Goal: Obtain resource: Download file/media

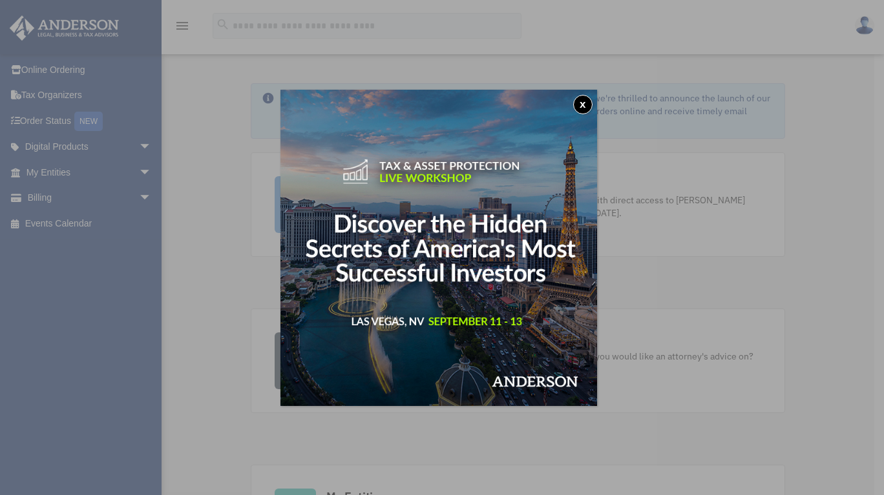
click at [583, 105] on button "x" at bounding box center [582, 104] width 19 height 19
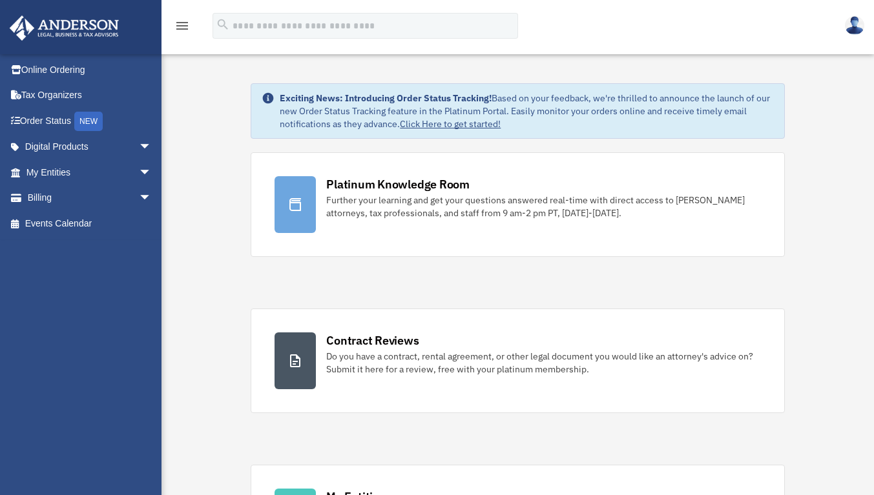
click at [408, 202] on div "Further your learning and get your questions answered real-time with direct acc…" at bounding box center [543, 207] width 434 height 26
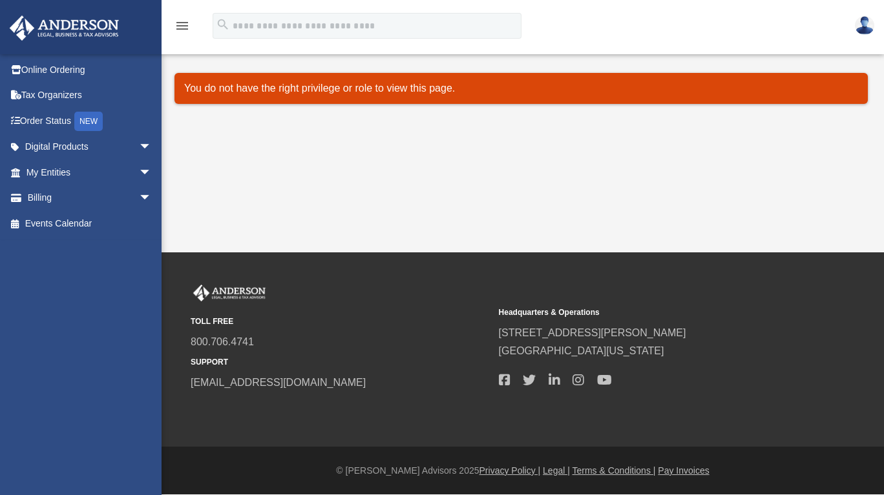
click at [318, 92] on p "You do not have the right privilege or role to view this page." at bounding box center [521, 88] width 674 height 18
click at [407, 83] on p "You do not have the right privilege or role to view this page." at bounding box center [521, 88] width 674 height 18
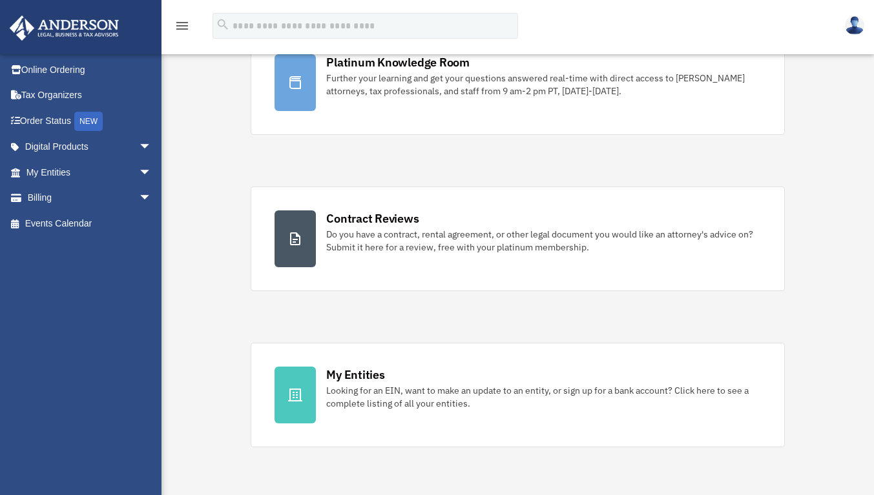
scroll to position [129, 0]
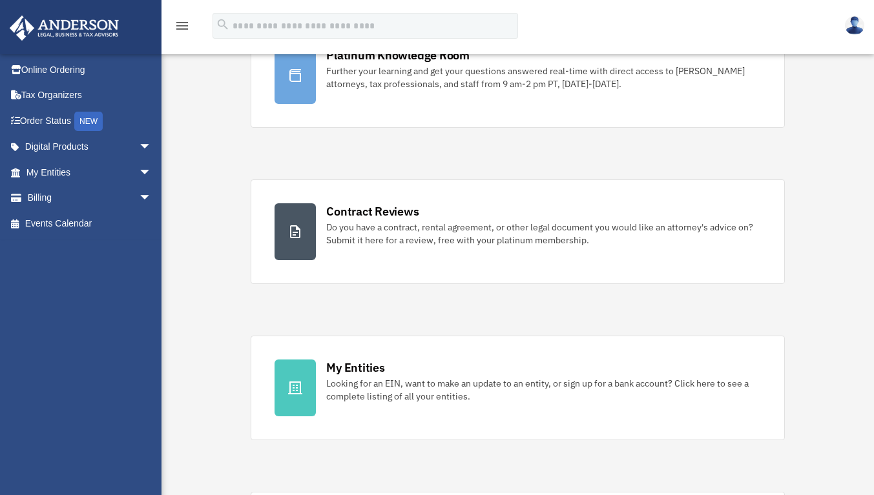
click at [341, 223] on div "Do you have a contract, rental agreement, or other legal document you would lik…" at bounding box center [543, 234] width 434 height 26
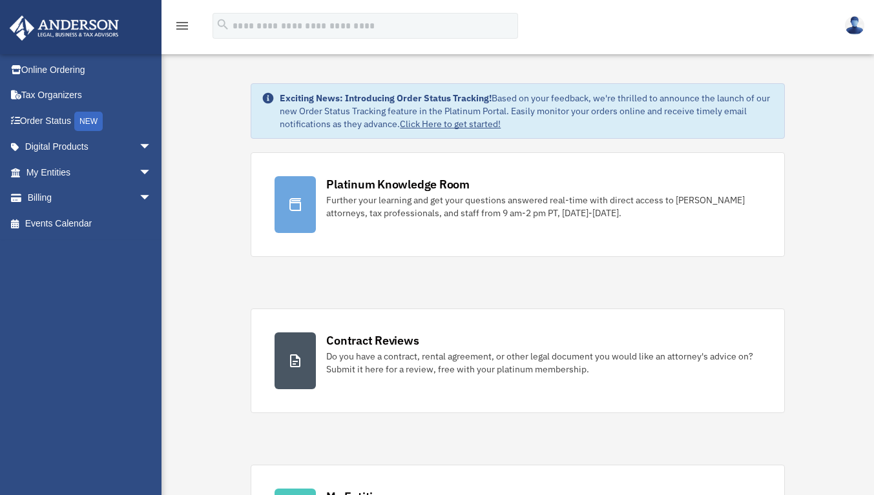
scroll to position [129, 0]
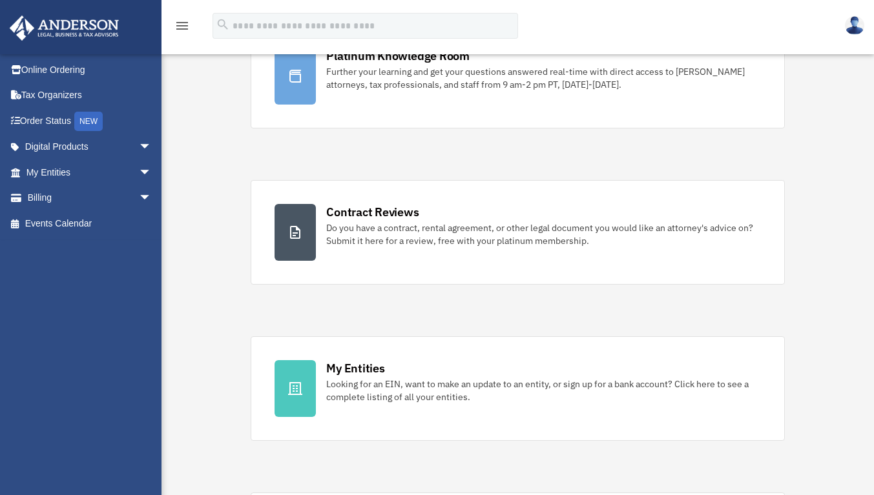
click at [139, 200] on span "arrow_drop_down" at bounding box center [152, 198] width 26 height 26
click at [63, 229] on link "$ Open Invoices" at bounding box center [94, 224] width 153 height 26
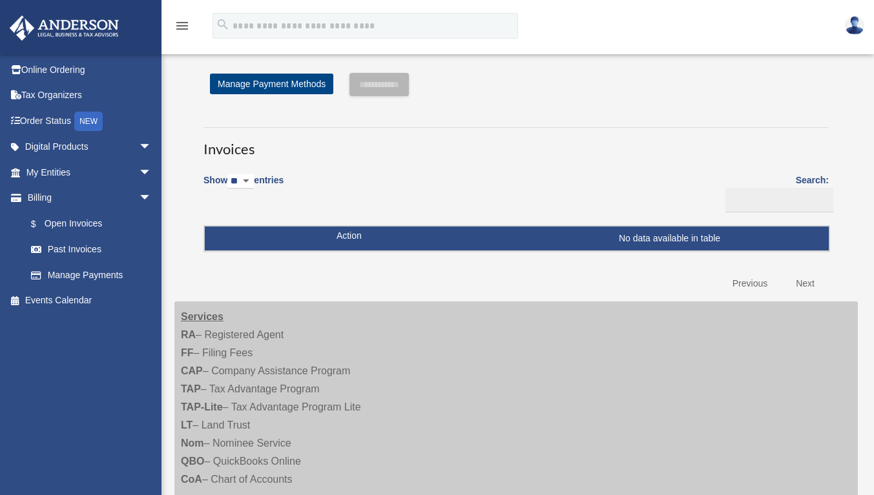
click at [73, 247] on link "Past Invoices" at bounding box center [91, 250] width 147 height 26
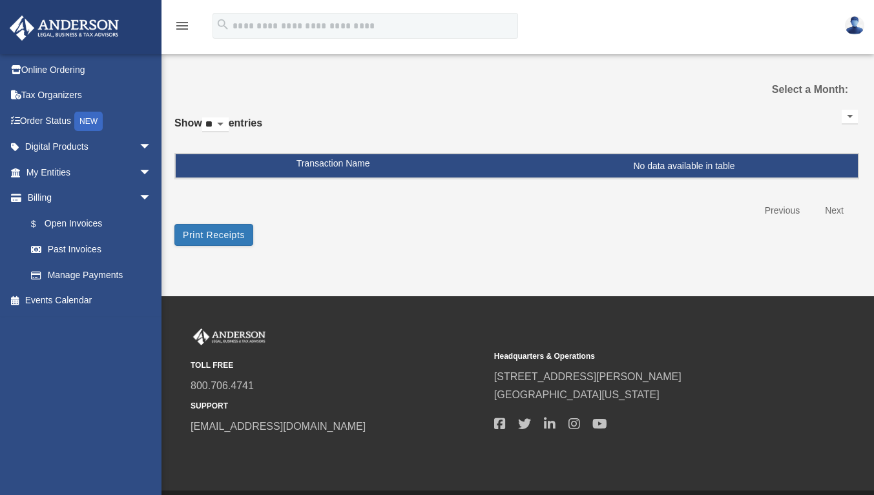
click at [66, 276] on link "Manage Payments" at bounding box center [94, 275] width 153 height 26
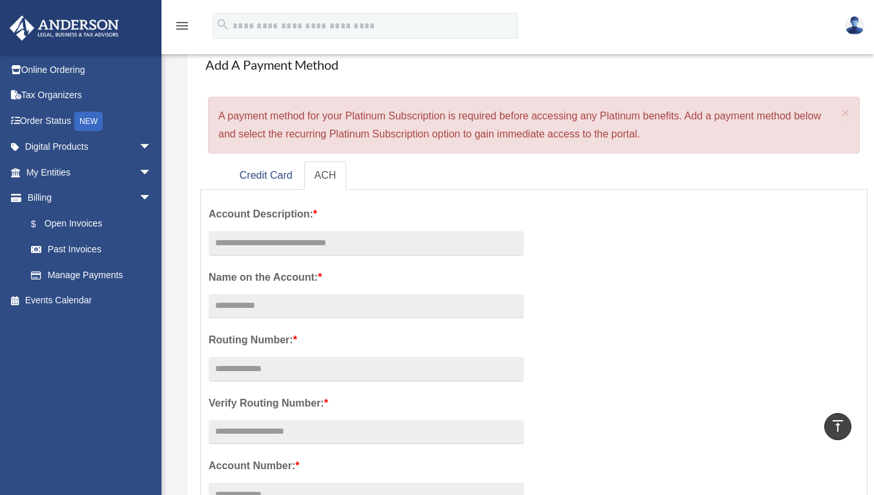
scroll to position [65, 0]
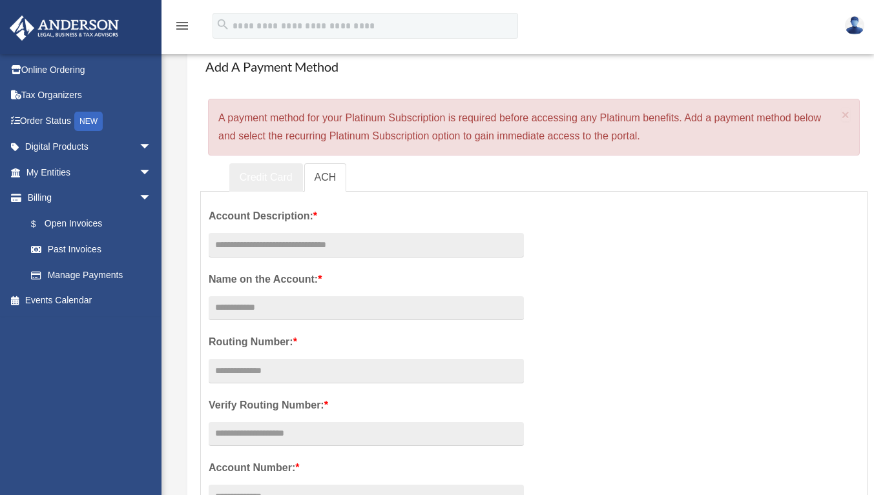
click at [259, 178] on link "Credit Card" at bounding box center [266, 177] width 74 height 29
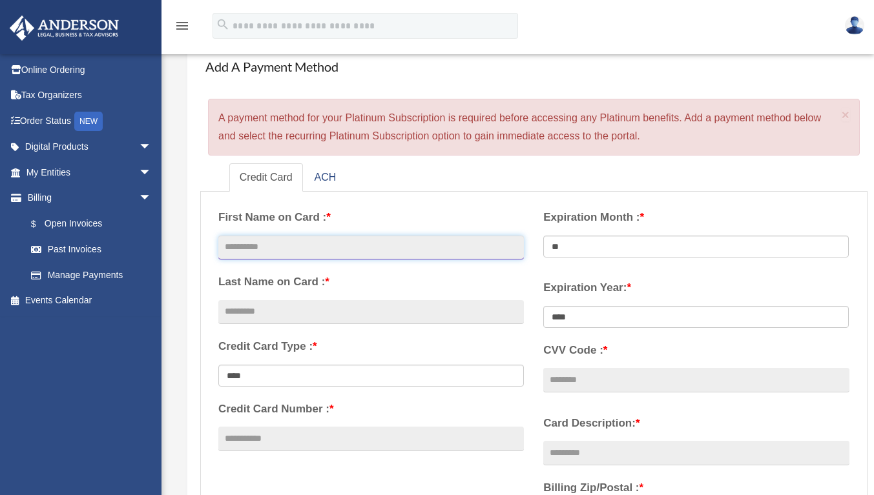
click at [311, 249] on input "text" at bounding box center [371, 248] width 306 height 25
type input "****"
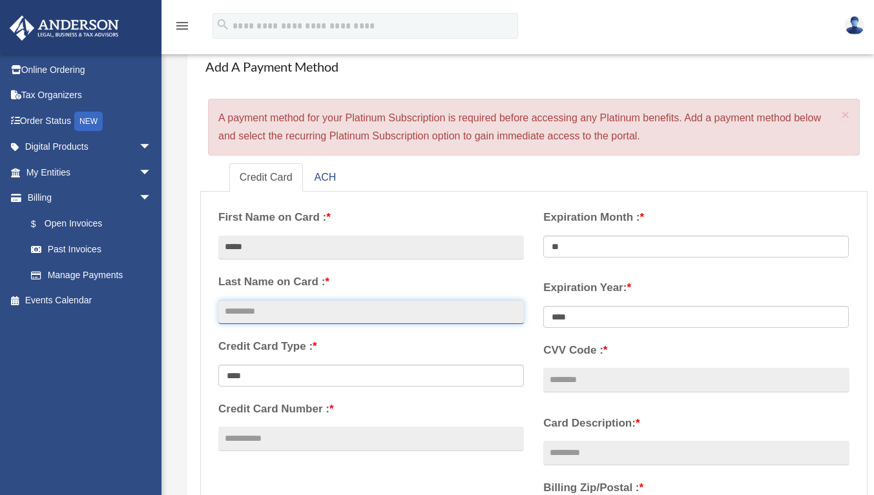
click at [316, 318] on input "text" at bounding box center [371, 312] width 306 height 25
type input "****"
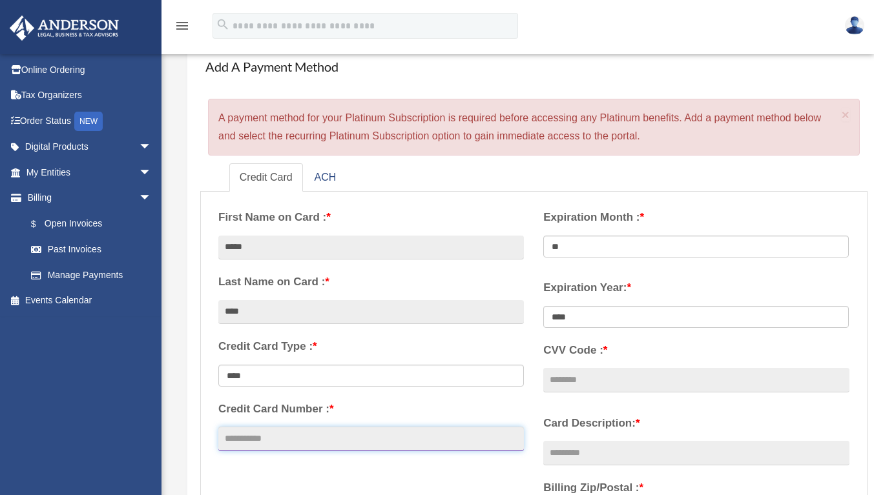
click at [320, 440] on input "Credit Card Number : *" at bounding box center [371, 439] width 306 height 25
type input "**********"
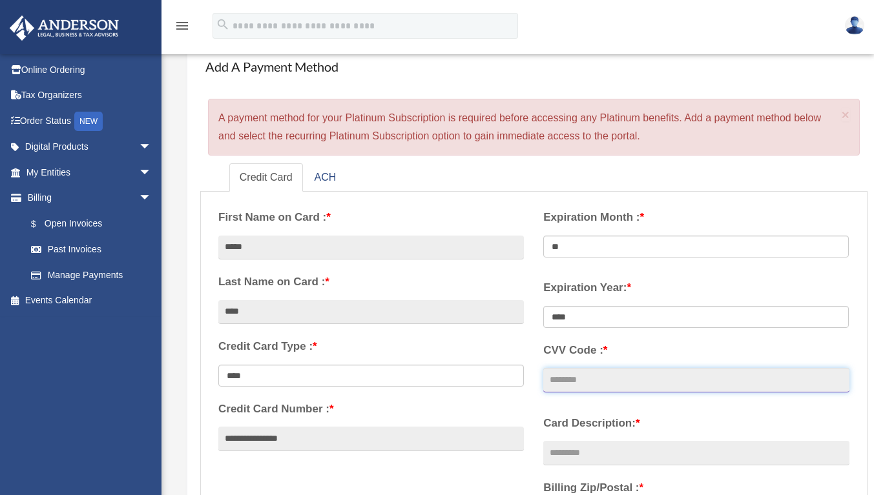
click at [584, 382] on input "CVV Code : *" at bounding box center [696, 380] width 306 height 25
type input "***"
click at [579, 461] on input "Card Description: *" at bounding box center [696, 453] width 306 height 25
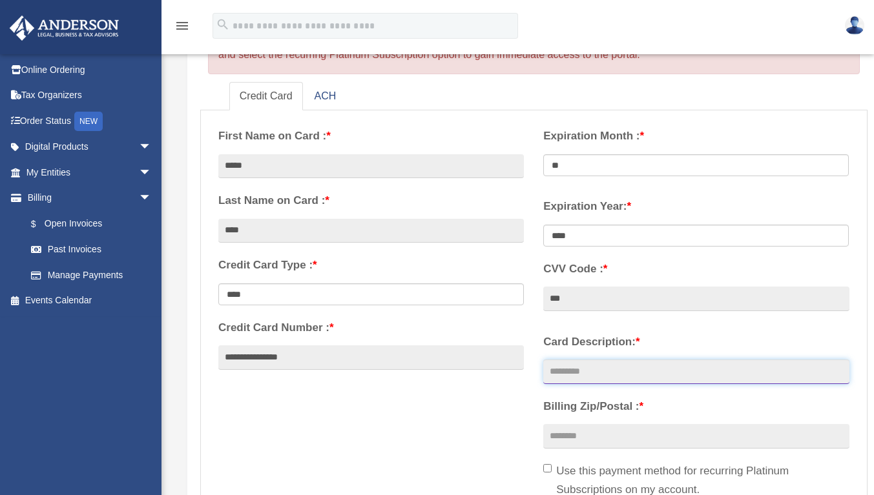
scroll to position [194, 0]
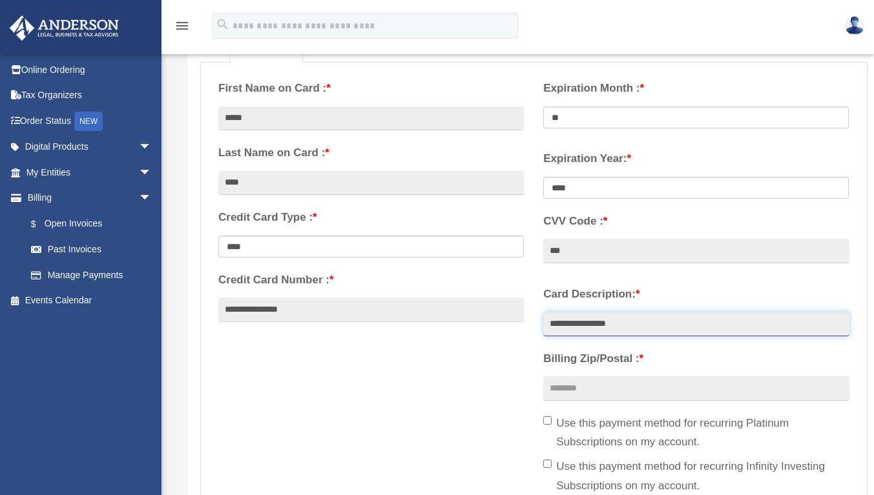
click at [548, 322] on input "**********" at bounding box center [696, 324] width 306 height 25
click at [689, 327] on input "**********" at bounding box center [696, 324] width 306 height 25
type input "**********"
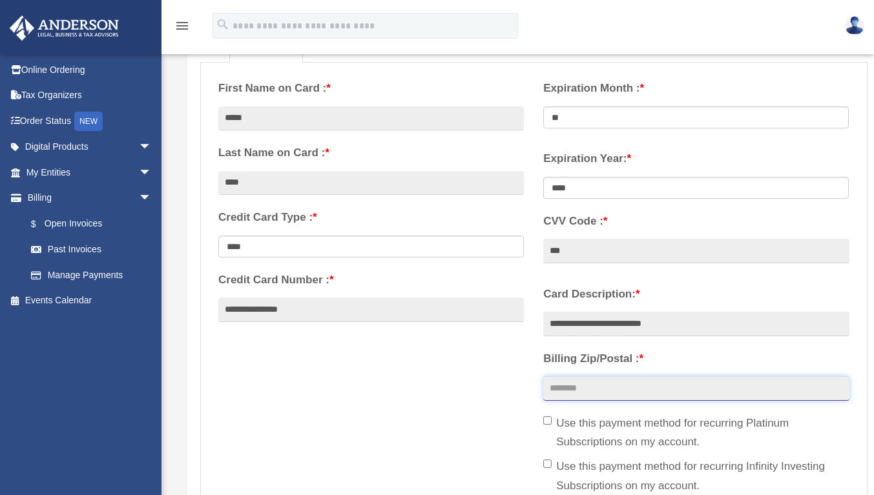
click at [569, 391] on input "Billing Zip/Postal : *" at bounding box center [696, 389] width 306 height 25
type input "*****"
click at [354, 415] on div "**********" at bounding box center [534, 285] width 650 height 431
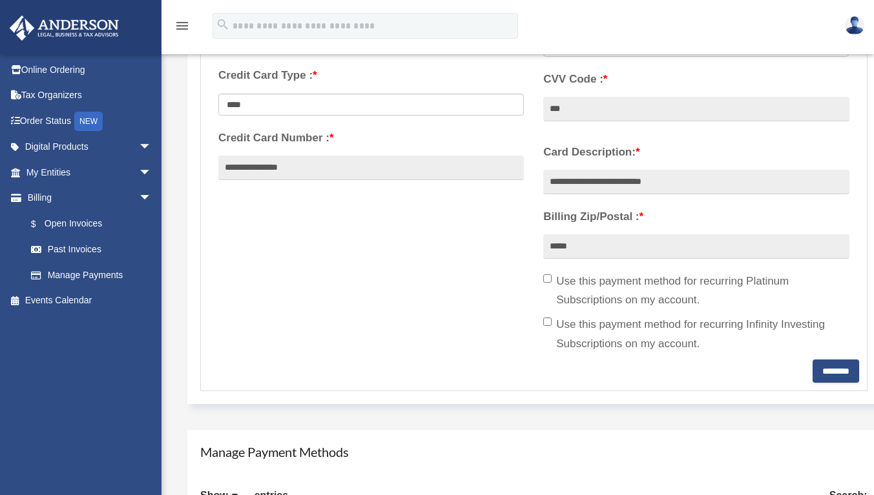
scroll to position [388, 0]
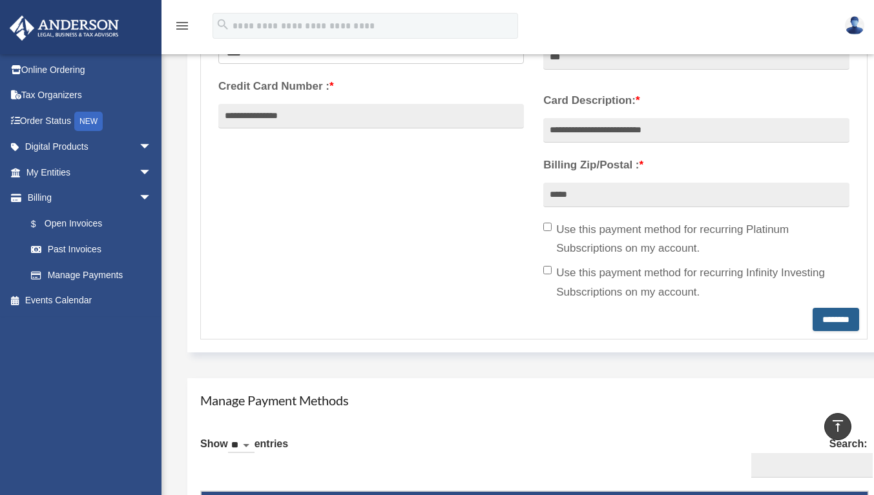
click at [824, 312] on input "********" at bounding box center [836, 319] width 47 height 23
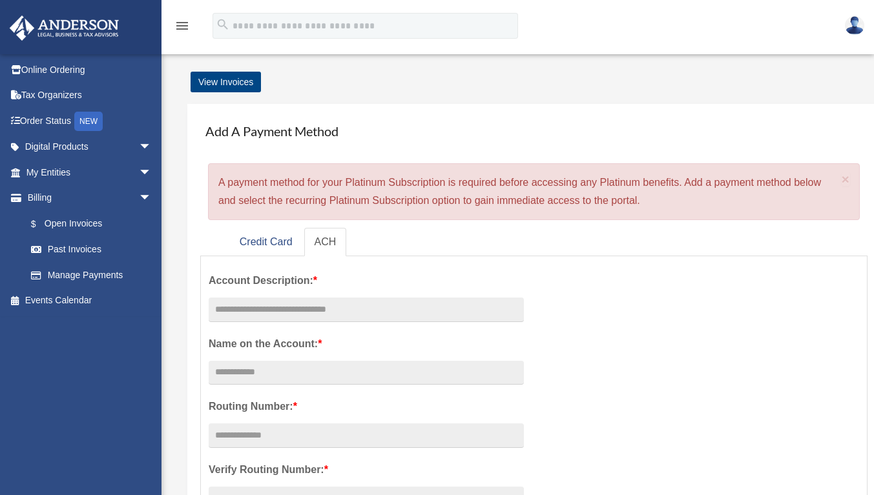
click at [76, 271] on link "Manage Payments" at bounding box center [91, 275] width 147 height 26
click at [69, 68] on link "Online Ordering" at bounding box center [90, 70] width 162 height 26
click at [57, 29] on img at bounding box center [64, 28] width 117 height 25
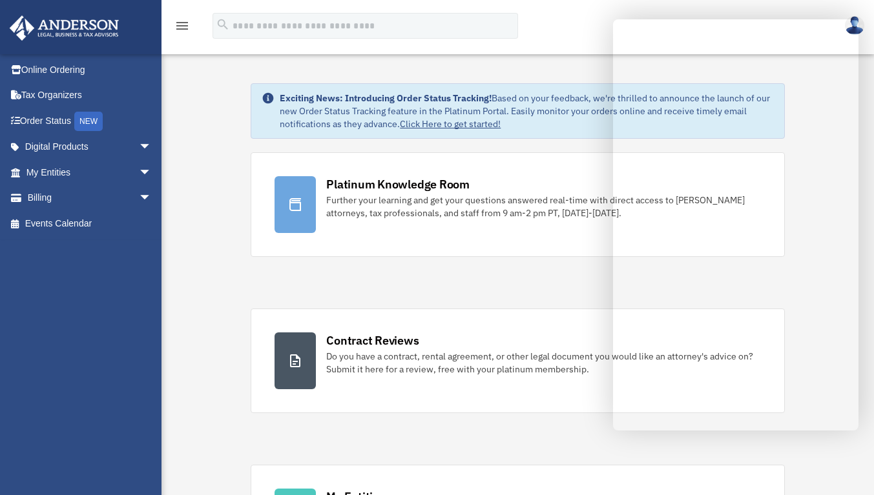
click at [383, 170] on link "Platinum Knowledge Room Further your learning and get your questions answered r…" at bounding box center [518, 204] width 534 height 105
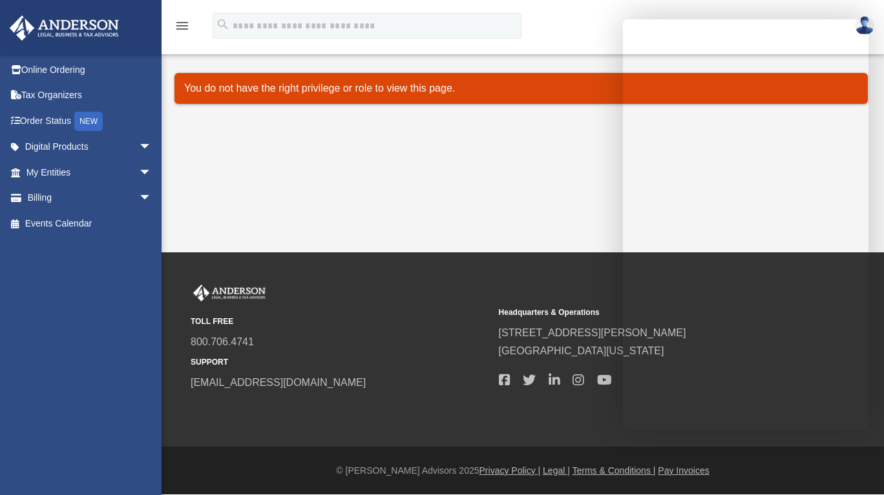
drag, startPoint x: 470, startPoint y: 89, endPoint x: 158, endPoint y: 83, distance: 312.0
click at [158, 83] on div "Platinum Knowledge Room [EMAIL_ADDRESS][DOMAIN_NAME] Sign Out [EMAIL_ADDRESS][D…" at bounding box center [442, 89] width 884 height 107
click at [353, 134] on div "Platinum Knowledge Room date_range Published on Last updated July 1, 2025 Novem…" at bounding box center [520, 99] width 693 height 85
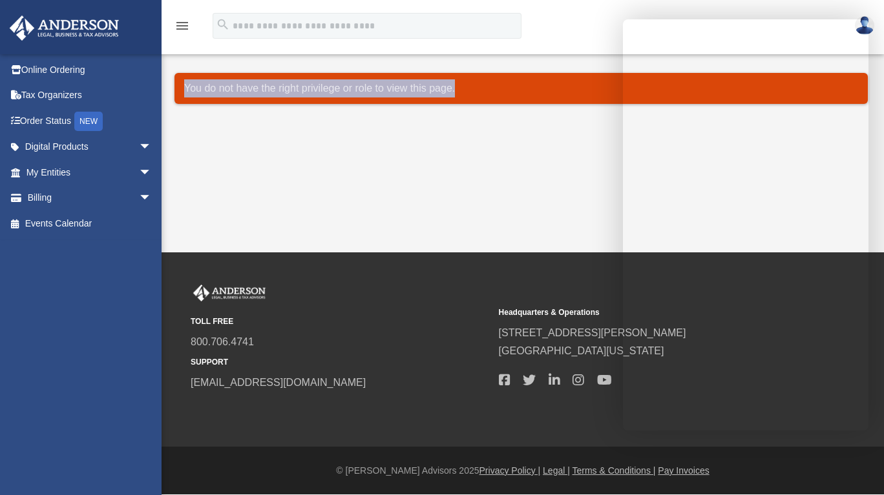
drag, startPoint x: 461, startPoint y: 88, endPoint x: 180, endPoint y: 78, distance: 281.1
click at [180, 78] on div "You do not have the right privilege or role to view this page." at bounding box center [520, 88] width 693 height 31
copy p "You do not have the right privilege or role to view this page."
click at [493, 240] on div "Platinum Knowledge Room giovannaowen@gmail.com Sign Out giovannaowen@gmail.com …" at bounding box center [442, 126] width 884 height 253
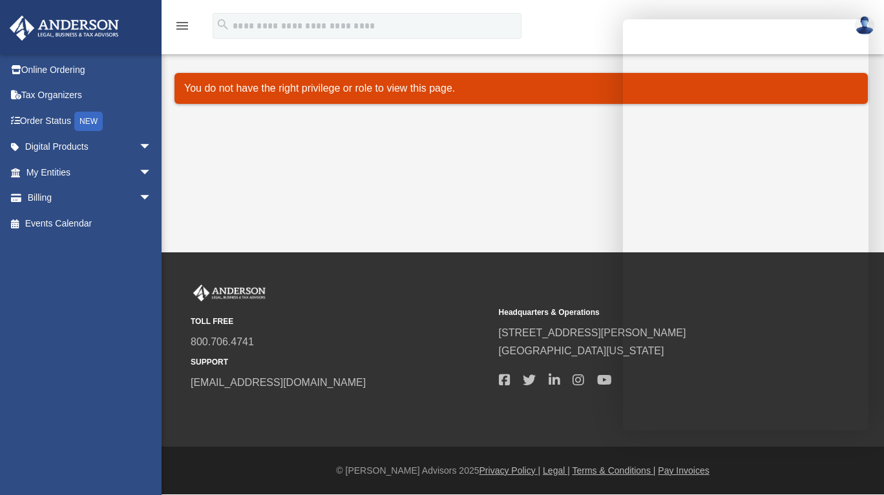
click at [139, 145] on span "arrow_drop_down" at bounding box center [152, 147] width 26 height 26
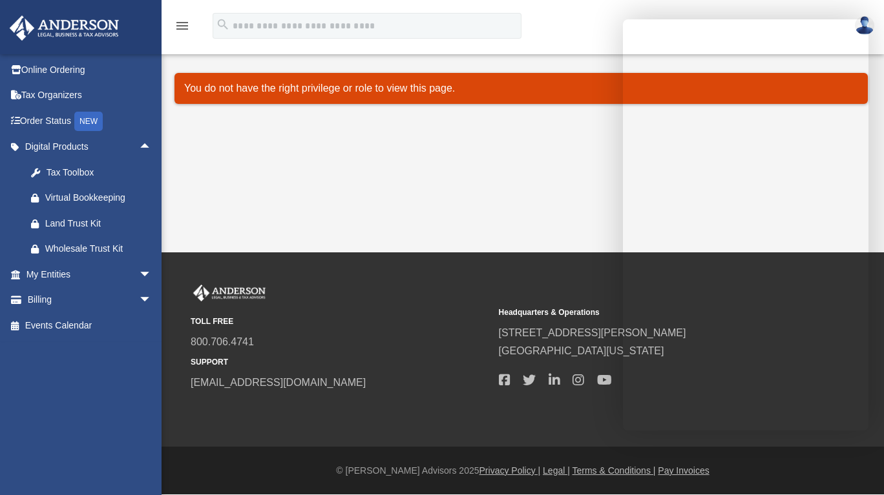
click at [47, 121] on link "Order Status NEW" at bounding box center [90, 121] width 162 height 26
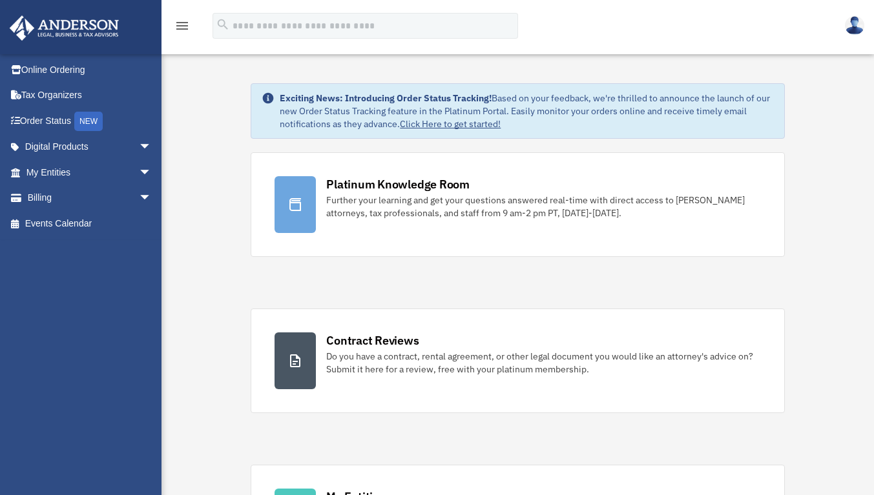
click at [297, 185] on div at bounding box center [295, 204] width 41 height 57
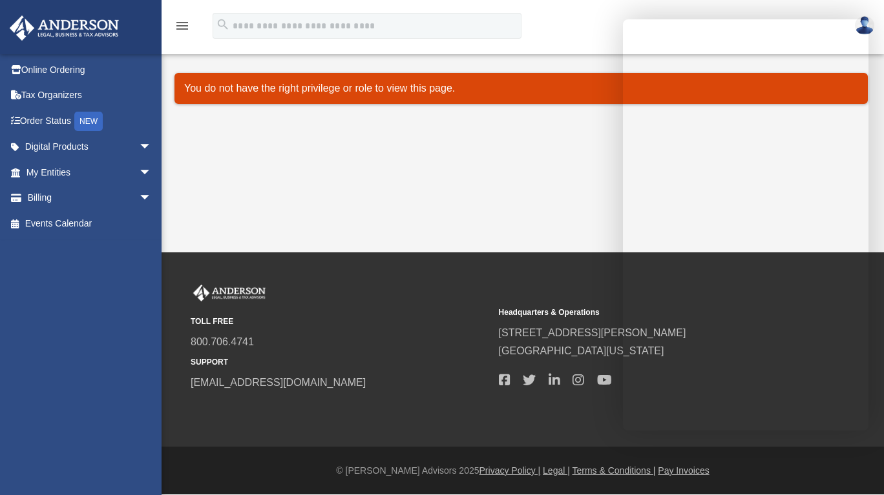
click at [400, 238] on div "Platinum Knowledge Room [EMAIL_ADDRESS][DOMAIN_NAME] Sign Out [EMAIL_ADDRESS][D…" at bounding box center [442, 126] width 884 height 253
click at [550, 186] on div "Platinum Knowledge Room [EMAIL_ADDRESS][DOMAIN_NAME] Sign Out [EMAIL_ADDRESS][D…" at bounding box center [442, 126] width 884 height 253
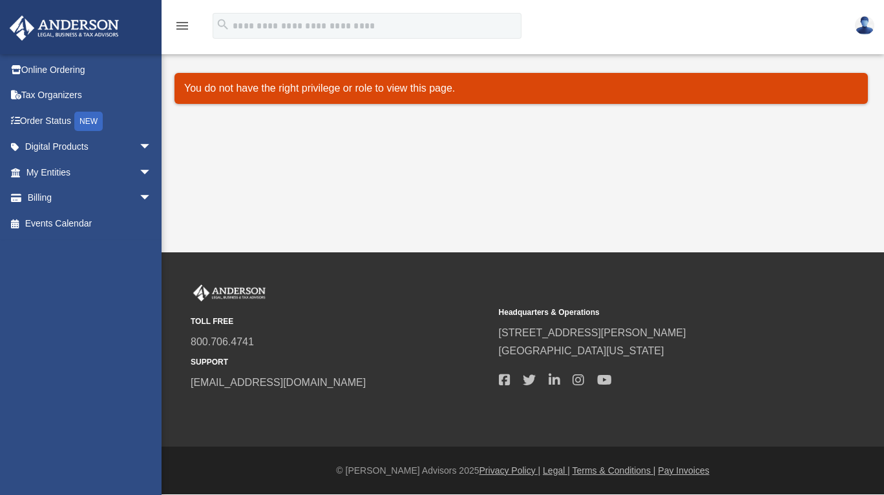
click at [862, 27] on img at bounding box center [864, 25] width 19 height 19
click at [631, 93] on link "Logout" at bounding box center [654, 86] width 129 height 26
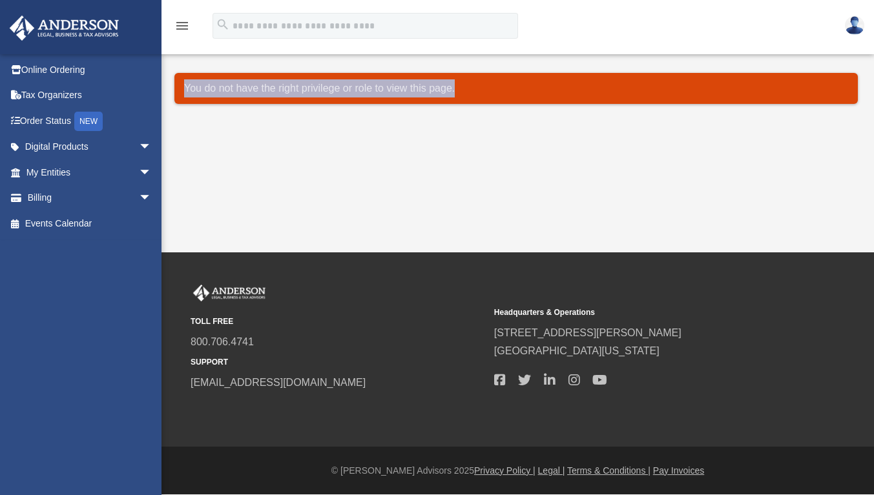
drag, startPoint x: 470, startPoint y: 87, endPoint x: 183, endPoint y: 79, distance: 286.9
click at [183, 79] on div "You do not have the right privilege or role to view this page." at bounding box center [515, 88] width 683 height 31
copy p "You do not have the right privilege or role to view this page."
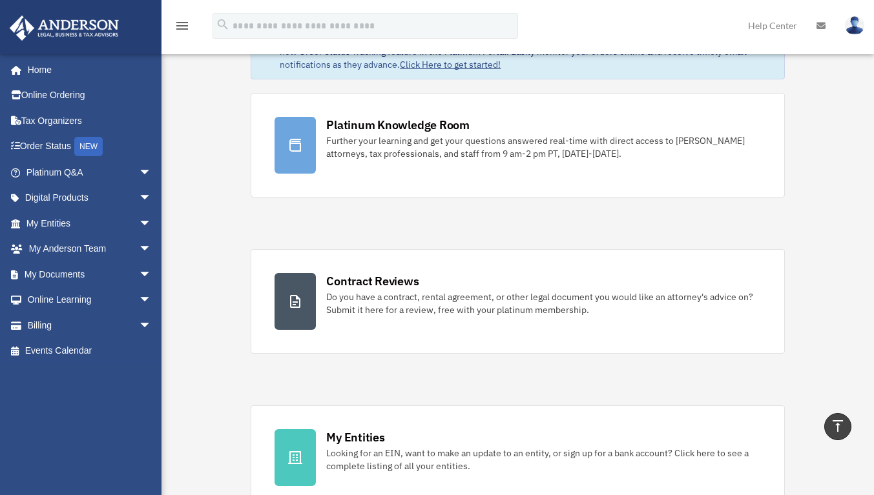
scroll to position [65, 0]
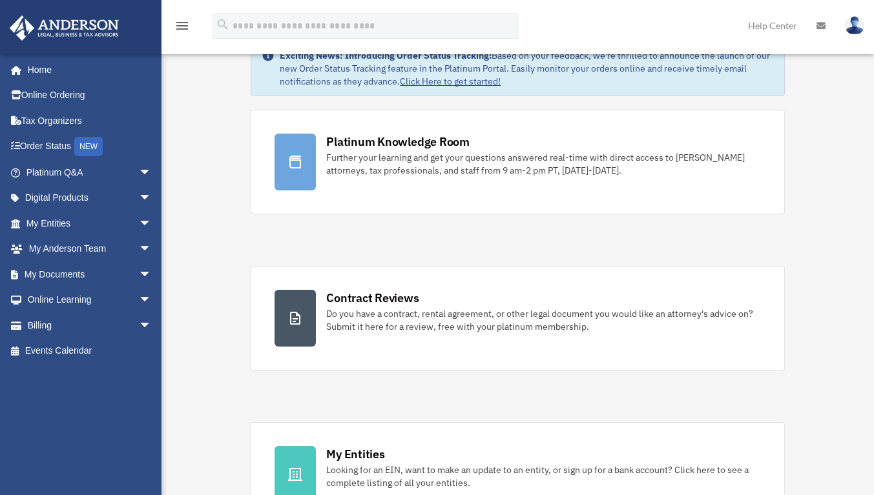
click at [387, 158] on div "Further your learning and get your questions answered real-time with direct acc…" at bounding box center [543, 164] width 434 height 26
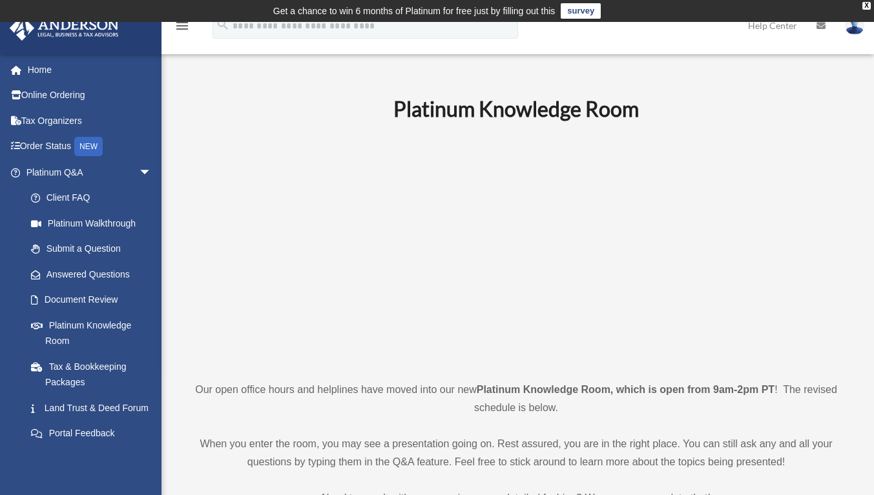
click at [570, 402] on p "Our open office hours and helplines have moved into our new Platinum Knowledge …" at bounding box center [516, 399] width 664 height 36
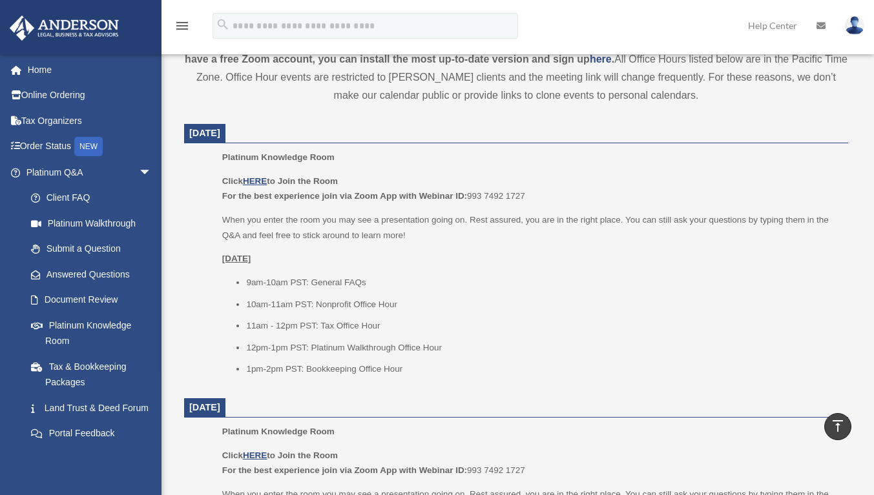
scroll to position [517, 0]
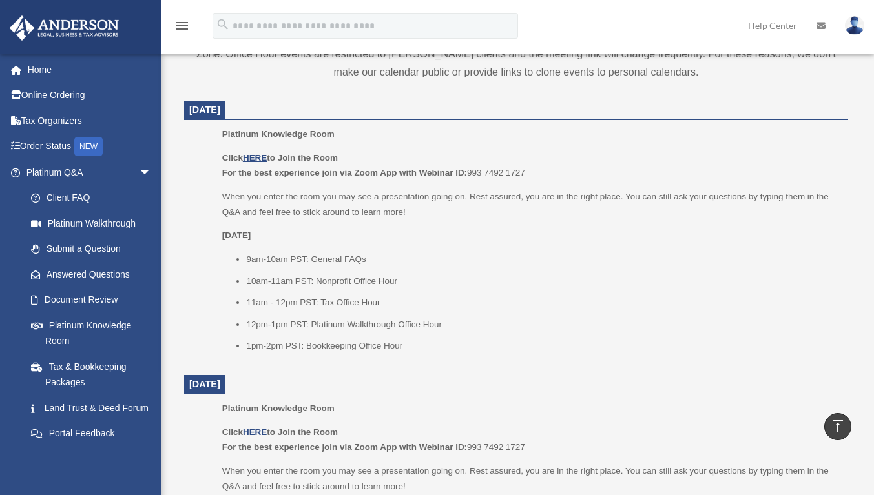
click at [96, 251] on link "Submit a Question" at bounding box center [94, 249] width 153 height 26
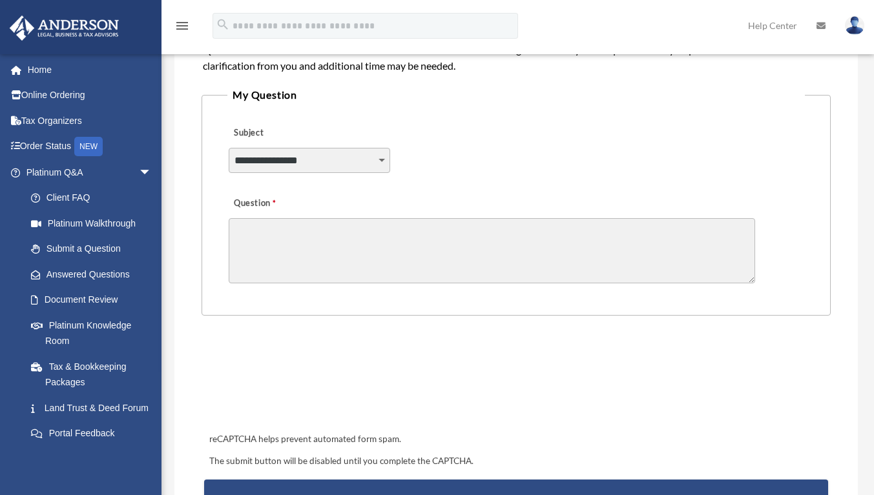
scroll to position [258, 0]
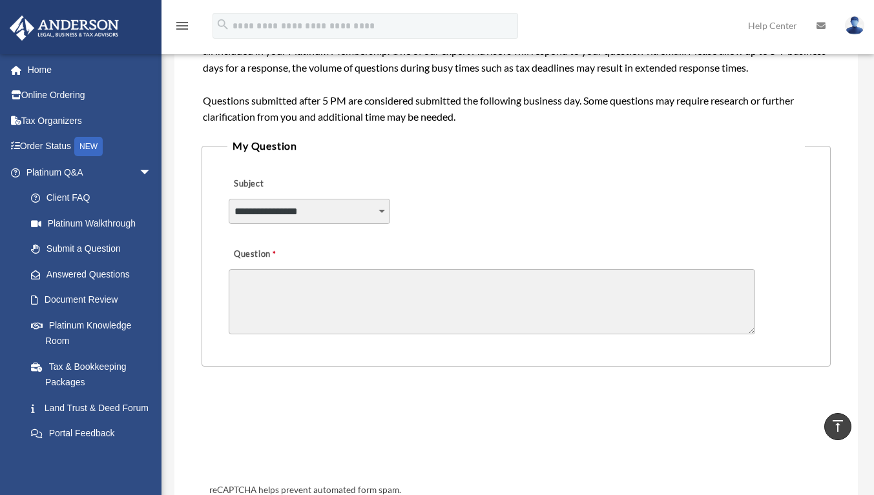
click at [378, 211] on select "**********" at bounding box center [309, 211] width 161 height 25
click at [477, 178] on div "**********" at bounding box center [515, 203] width 577 height 70
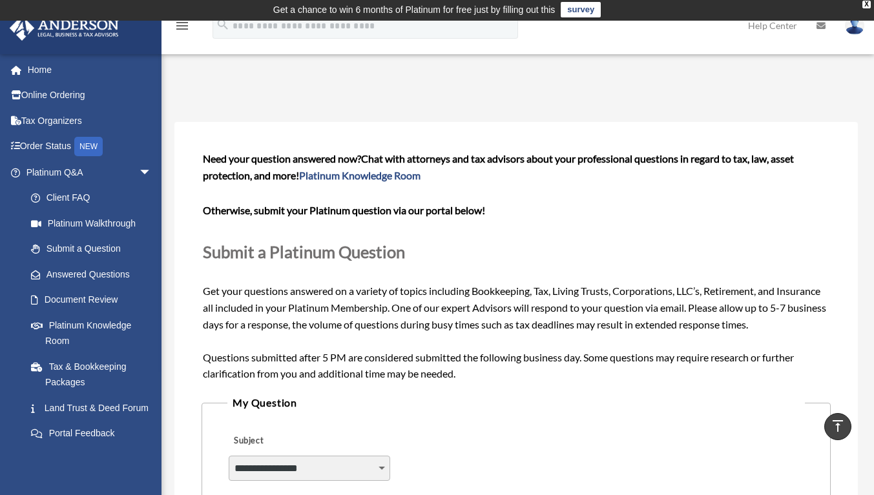
scroll to position [0, 0]
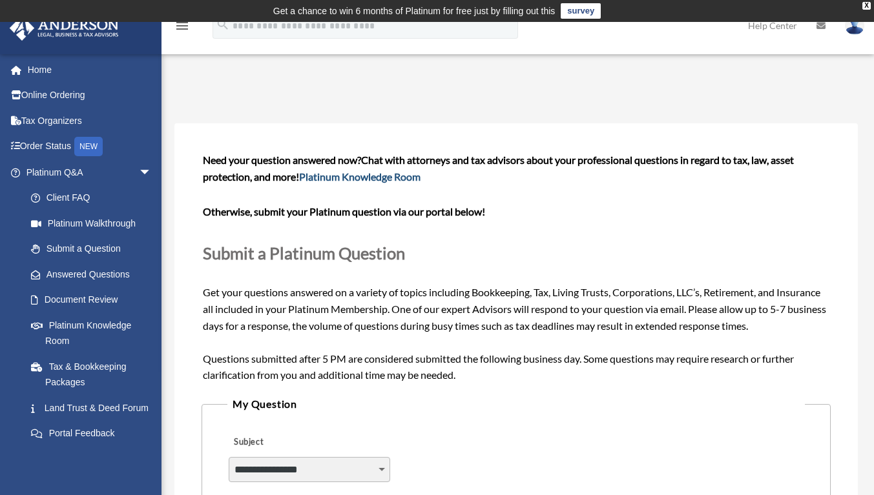
click at [373, 176] on link "Platinum Knowledge Room" at bounding box center [359, 177] width 121 height 12
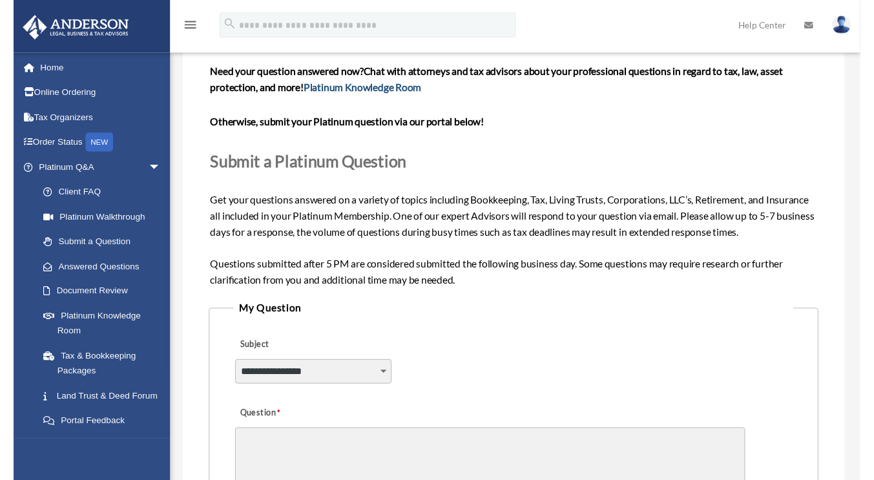
scroll to position [65, 0]
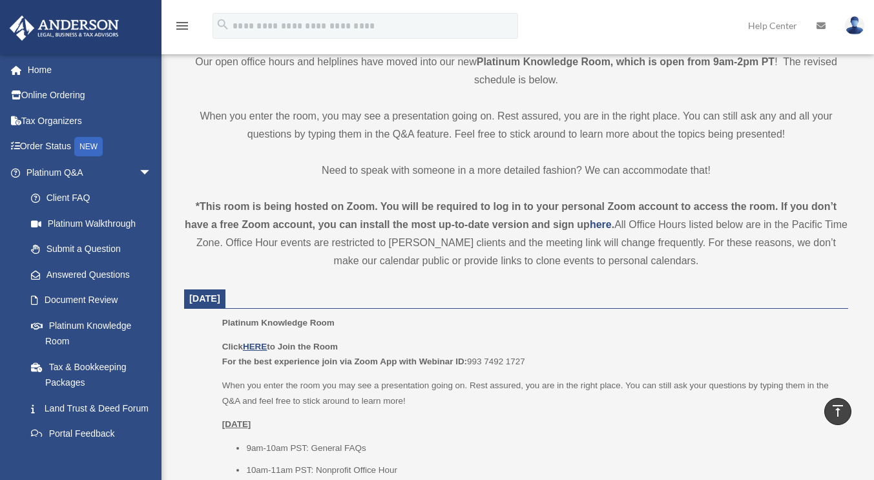
scroll to position [386, 0]
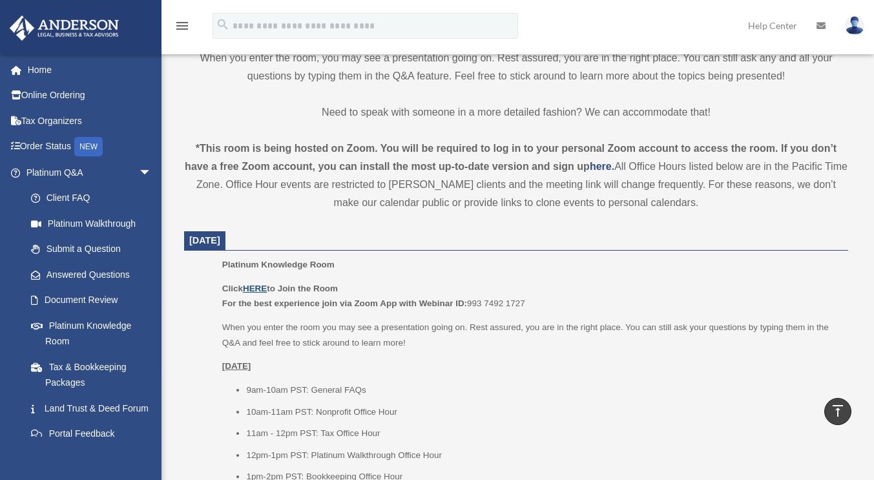
click at [256, 287] on u "HERE" at bounding box center [255, 289] width 24 height 10
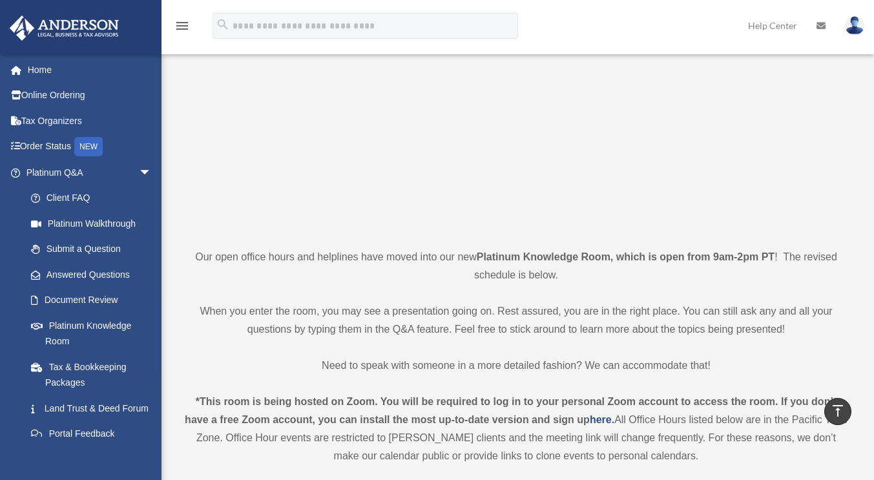
scroll to position [63, 0]
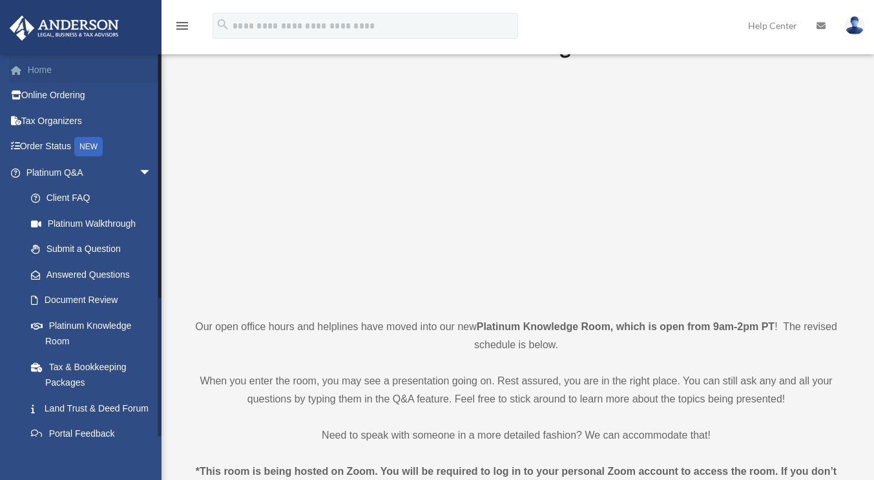
click at [44, 66] on link "Home" at bounding box center [90, 70] width 162 height 26
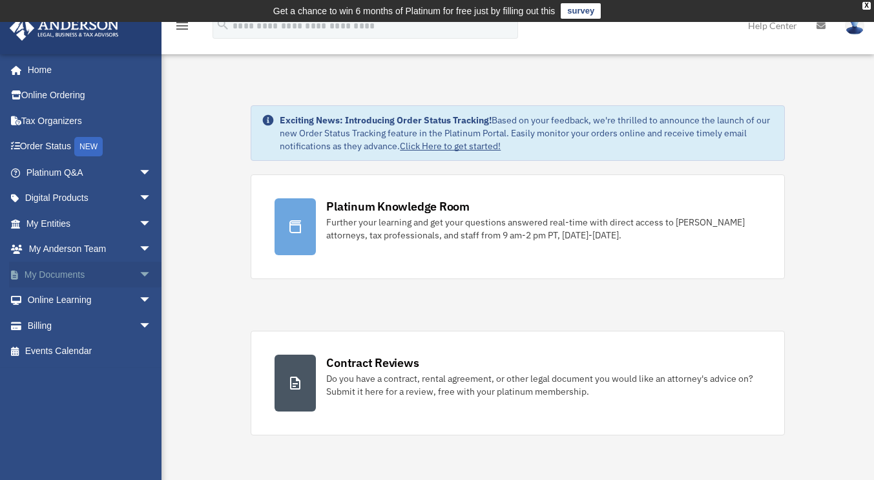
click at [139, 267] on span "arrow_drop_down" at bounding box center [152, 275] width 26 height 26
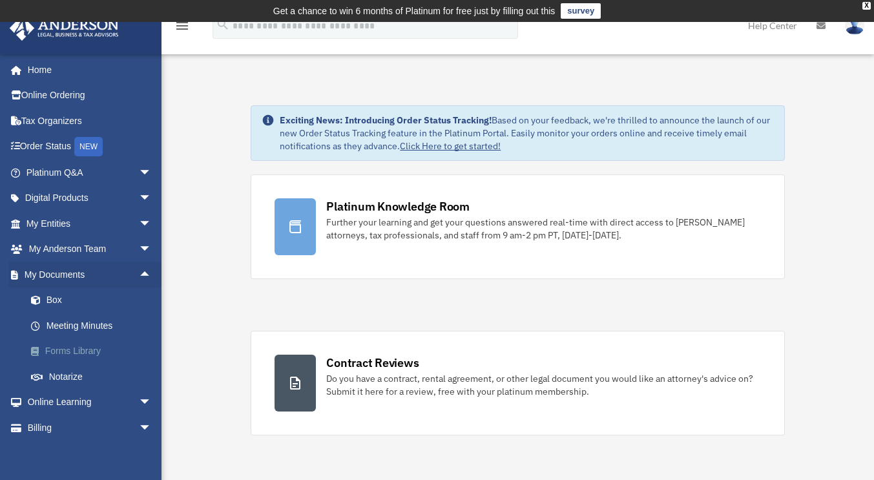
click at [77, 353] on link "Forms Library" at bounding box center [94, 351] width 153 height 26
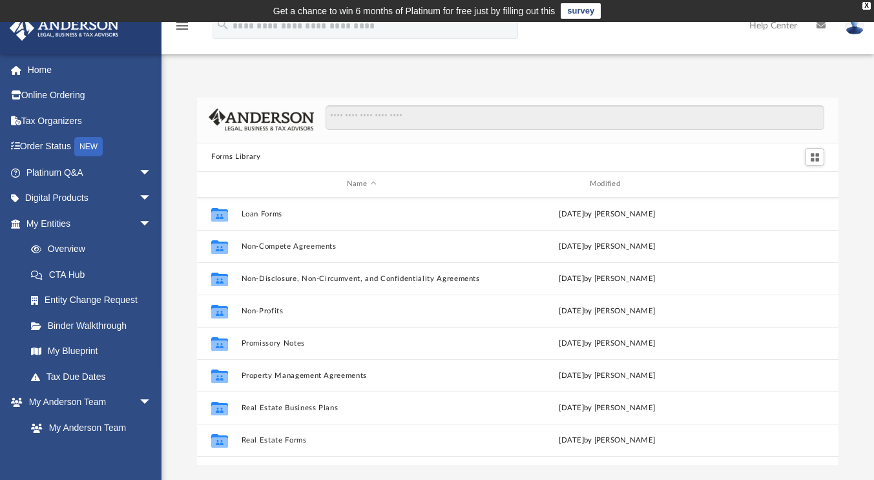
scroll to position [701, 0]
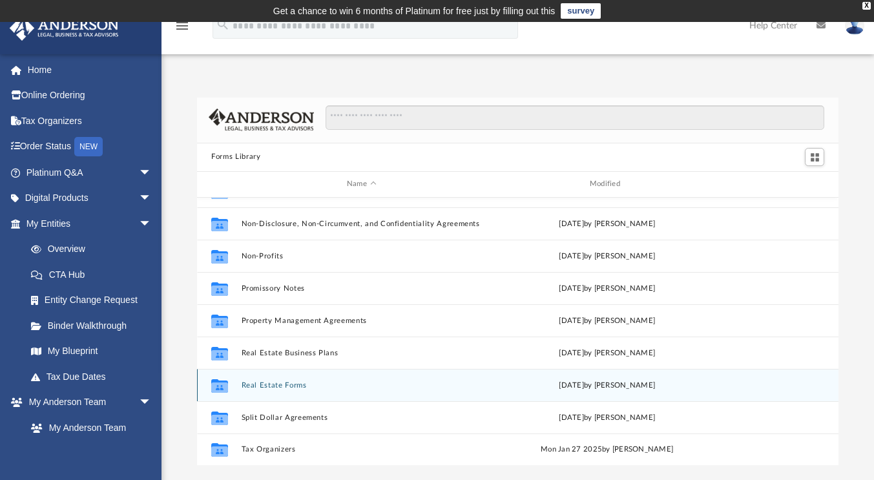
click at [281, 385] on button "Real Estate Forms" at bounding box center [362, 385] width 240 height 8
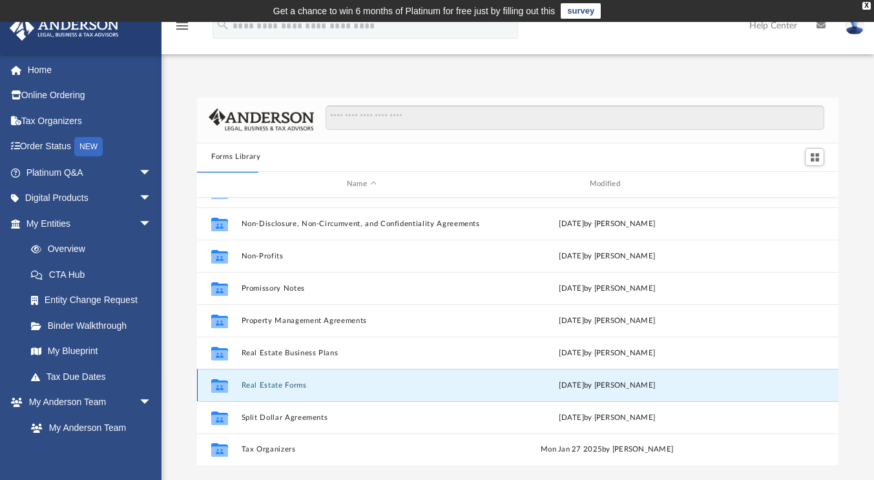
click at [281, 385] on button "Real Estate Forms" at bounding box center [362, 385] width 240 height 8
click at [220, 382] on icon "grid" at bounding box center [219, 387] width 17 height 10
click at [220, 379] on icon "Collaborated Folder" at bounding box center [219, 385] width 21 height 21
click at [301, 382] on button "Real Estate Forms" at bounding box center [362, 385] width 240 height 8
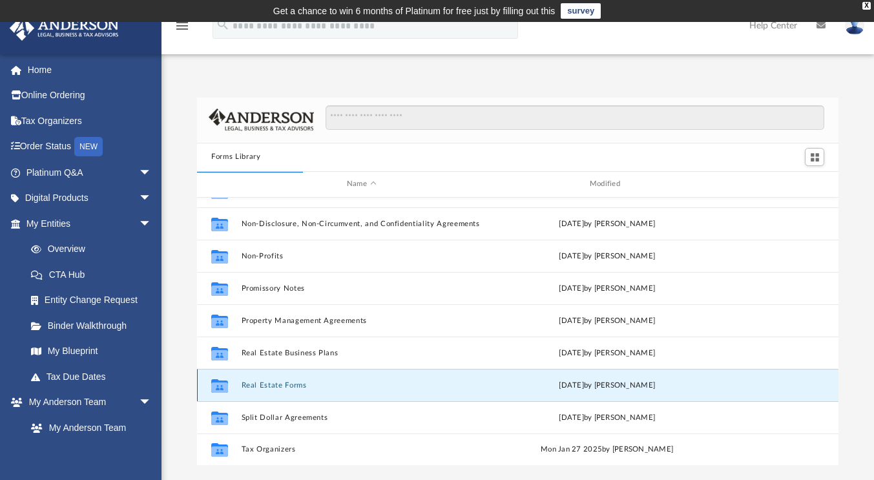
click at [337, 395] on div "Collaborated Folder Real Estate Forms [DATE] by [PERSON_NAME]" at bounding box center [517, 385] width 641 height 32
drag, startPoint x: 229, startPoint y: 377, endPoint x: 297, endPoint y: 376, distance: 67.8
click at [297, 376] on div "Collaborated Folder Real Estate Forms [DATE] by [PERSON_NAME]" at bounding box center [517, 385] width 641 height 32
click at [220, 388] on icon "grid" at bounding box center [219, 387] width 17 height 10
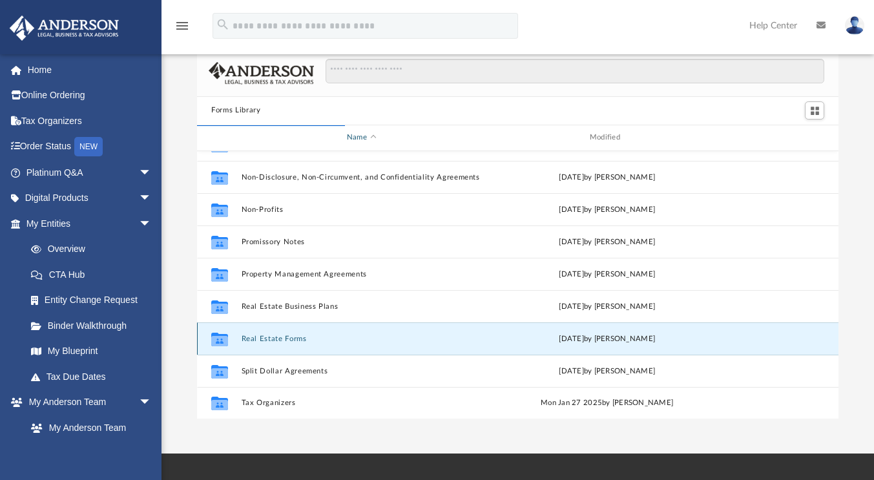
scroll to position [129, 0]
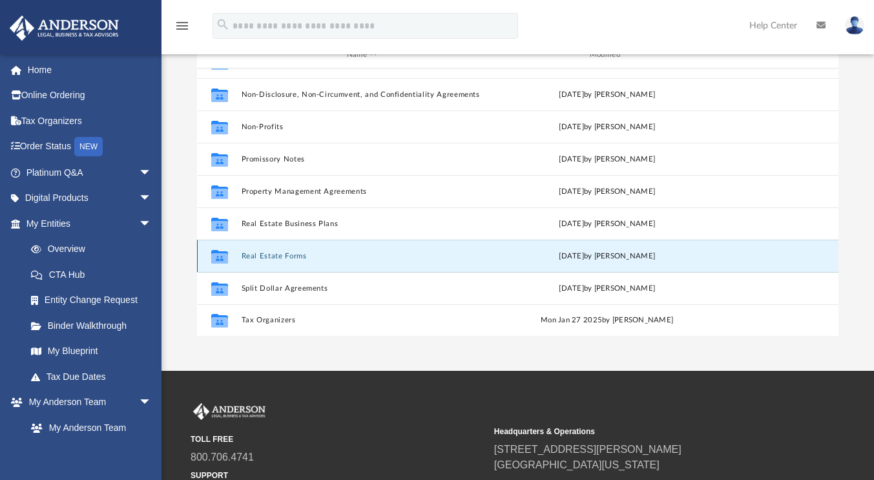
click at [230, 251] on icon "Collaborated Folder" at bounding box center [219, 255] width 21 height 21
click at [230, 256] on icon "Collaborated Folder" at bounding box center [219, 255] width 21 height 21
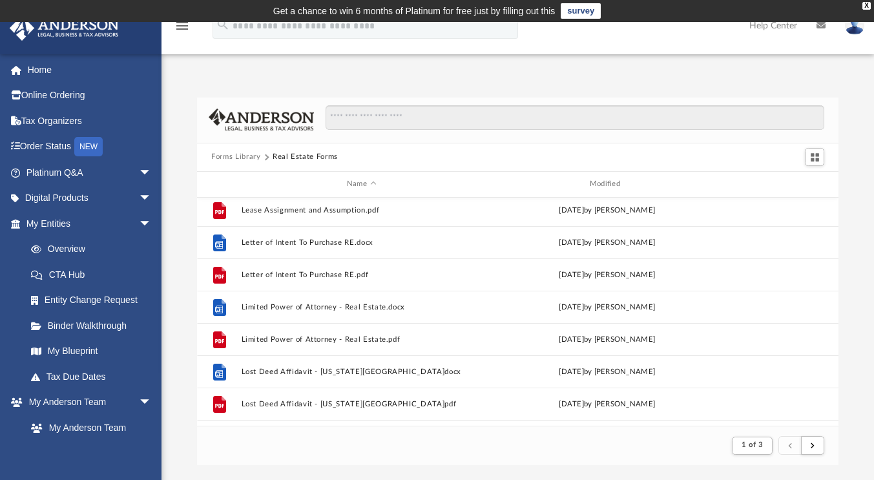
scroll to position [907, 0]
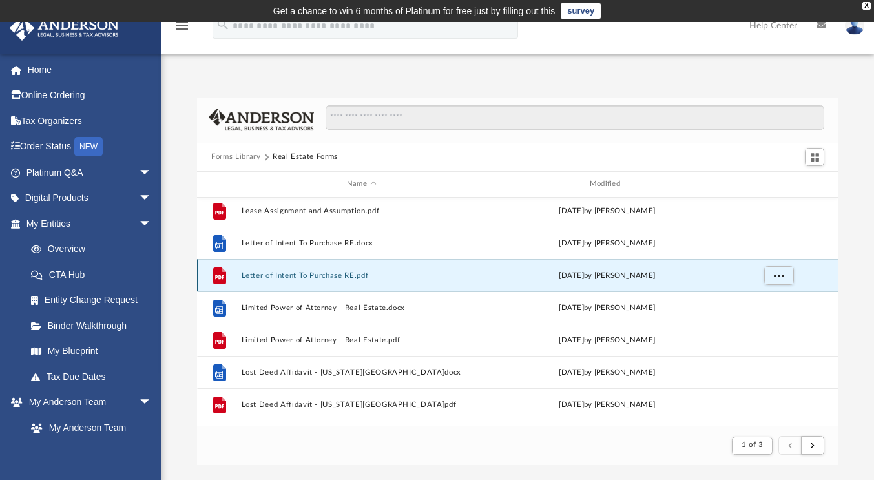
click at [305, 276] on button "Letter of Intent To Purchase RE.pdf" at bounding box center [362, 275] width 240 height 8
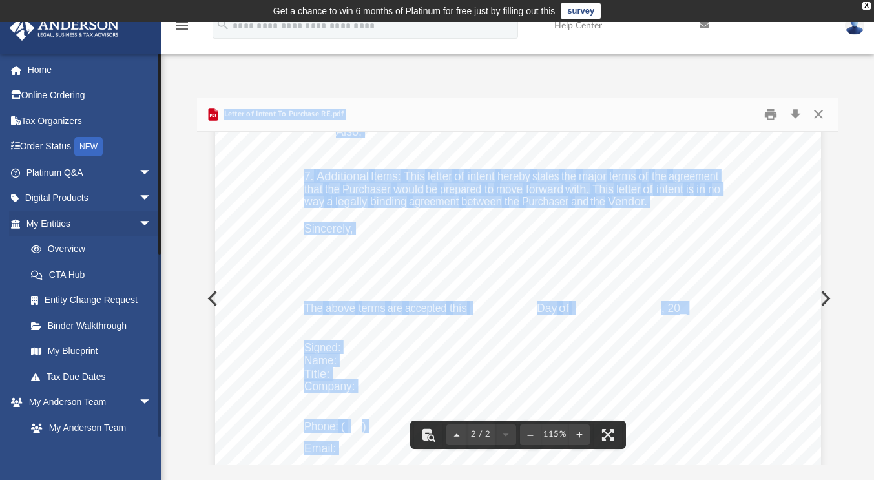
scroll to position [1015, 0]
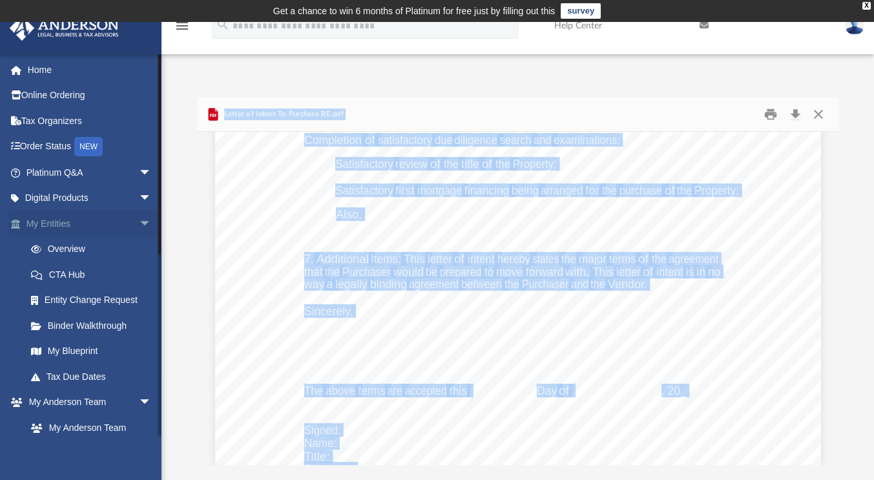
click at [139, 223] on span "arrow_drop_down" at bounding box center [152, 224] width 26 height 26
click at [139, 223] on span "arrow_drop_up" at bounding box center [152, 224] width 26 height 26
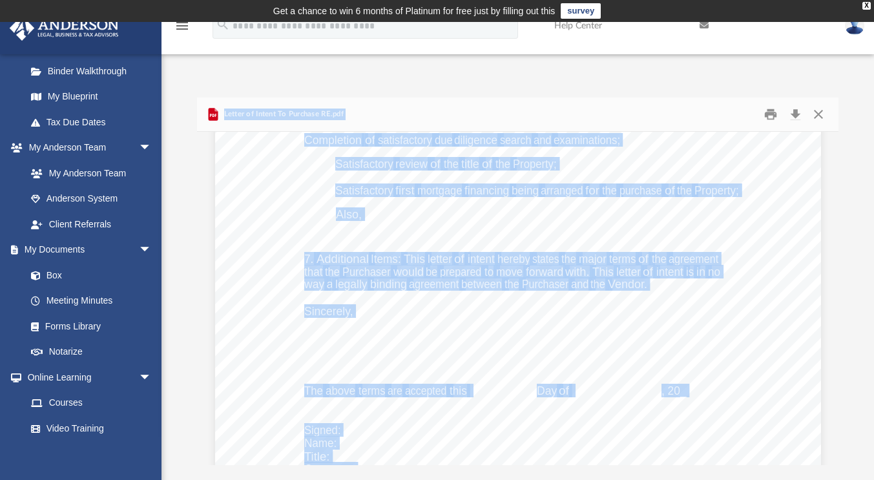
scroll to position [338, 0]
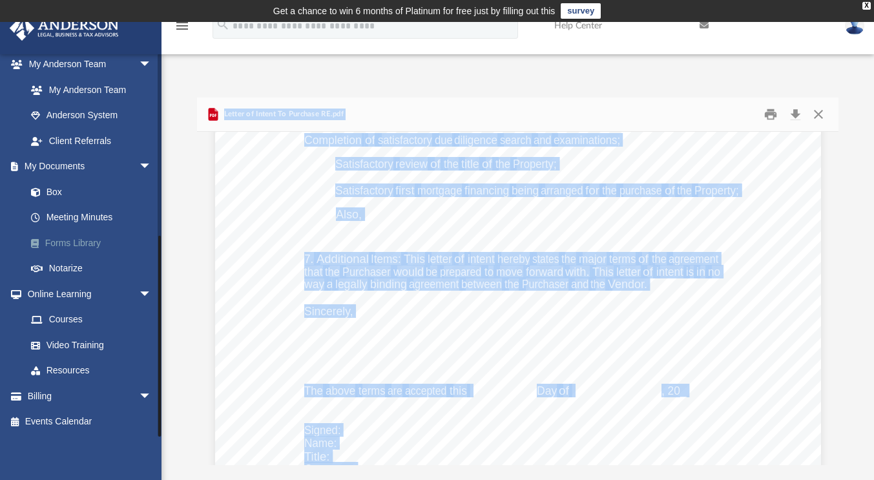
click at [63, 245] on link "Forms Library" at bounding box center [94, 243] width 153 height 26
click at [38, 245] on span at bounding box center [41, 243] width 7 height 9
click at [45, 244] on link "Forms Library" at bounding box center [94, 243] width 153 height 26
click at [53, 239] on link "Forms Library" at bounding box center [94, 243] width 153 height 26
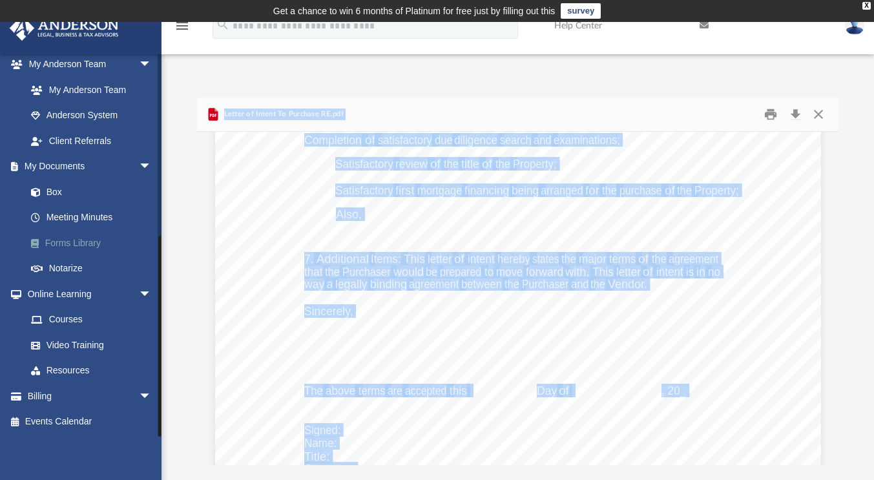
click at [53, 239] on link "Forms Library" at bounding box center [94, 243] width 153 height 26
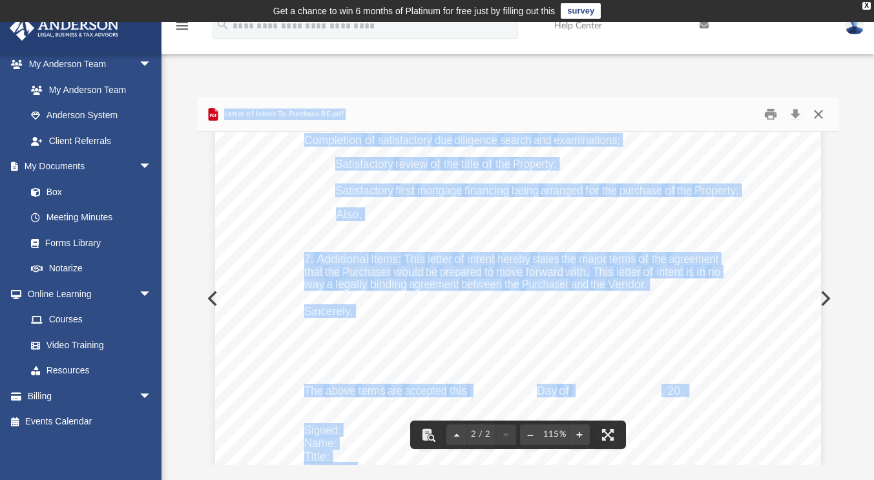
click at [820, 114] on button "Close" at bounding box center [817, 114] width 23 height 20
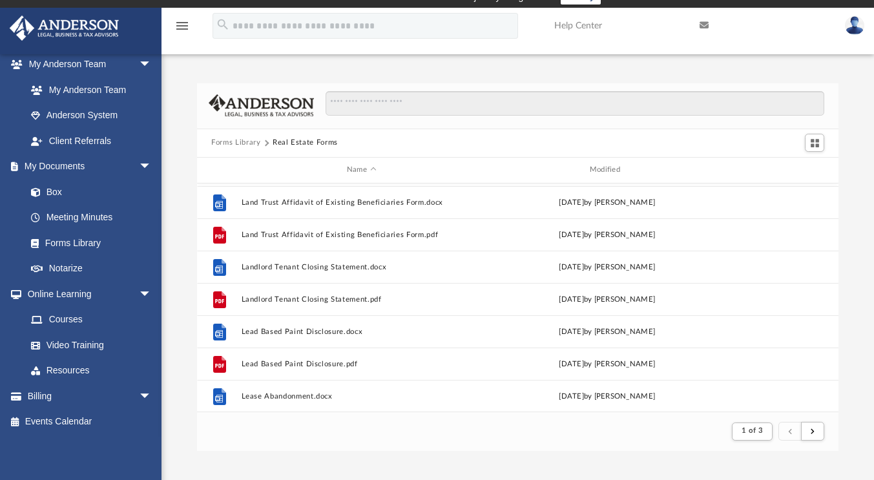
scroll to position [0, 0]
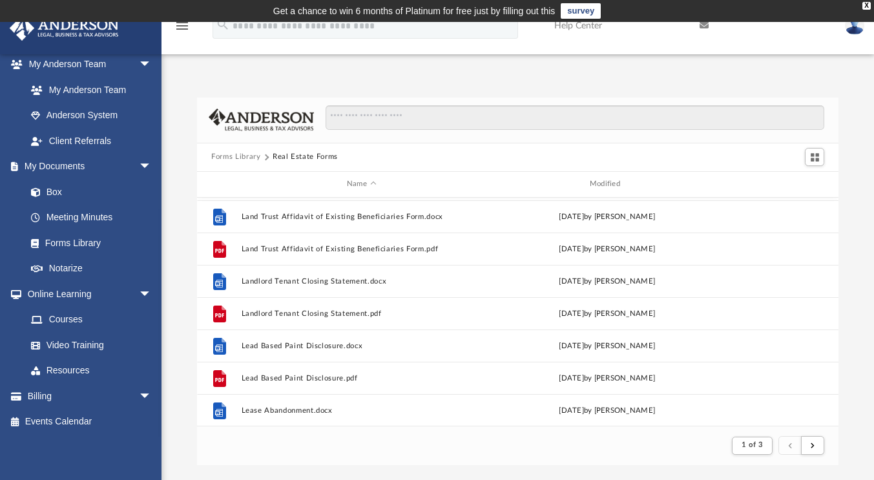
click at [225, 159] on button "Forms Library" at bounding box center [235, 157] width 49 height 12
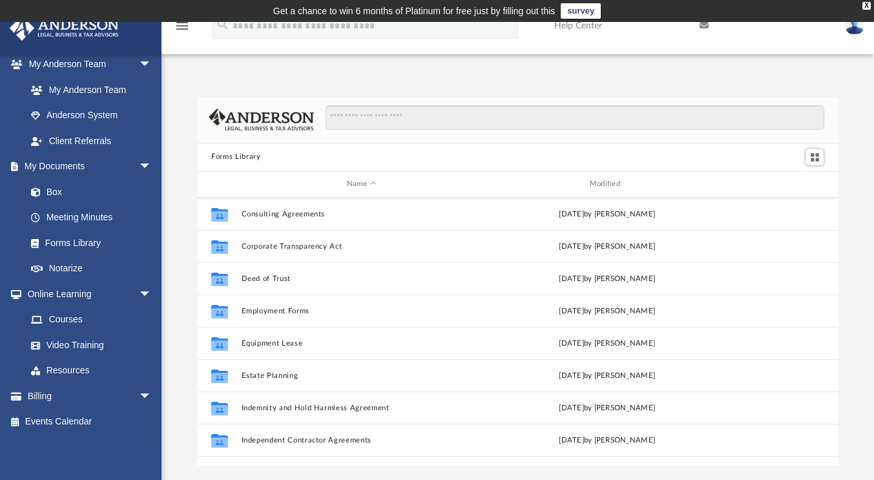
scroll to position [194, 0]
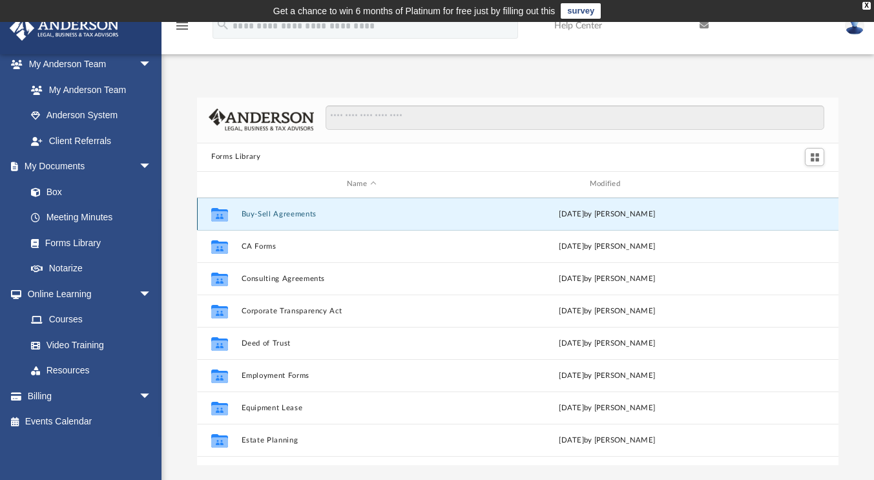
click at [285, 217] on button "Buy-Sell Agreements" at bounding box center [362, 214] width 240 height 8
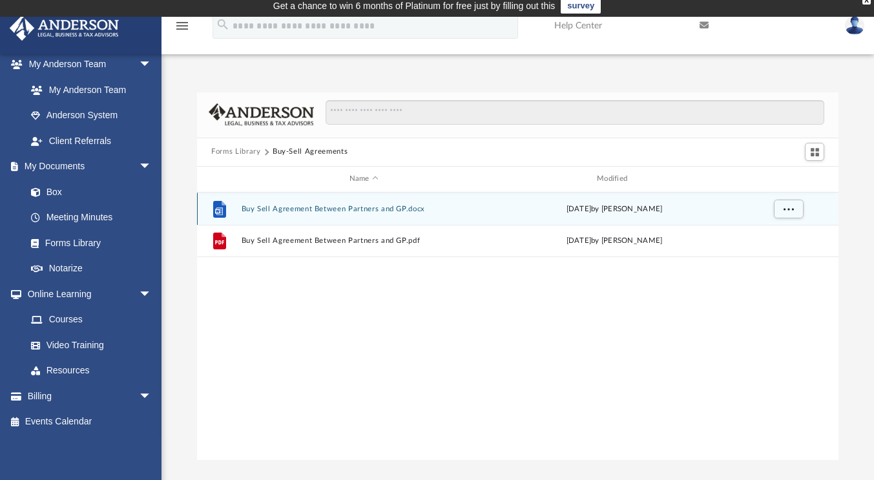
scroll to position [0, 0]
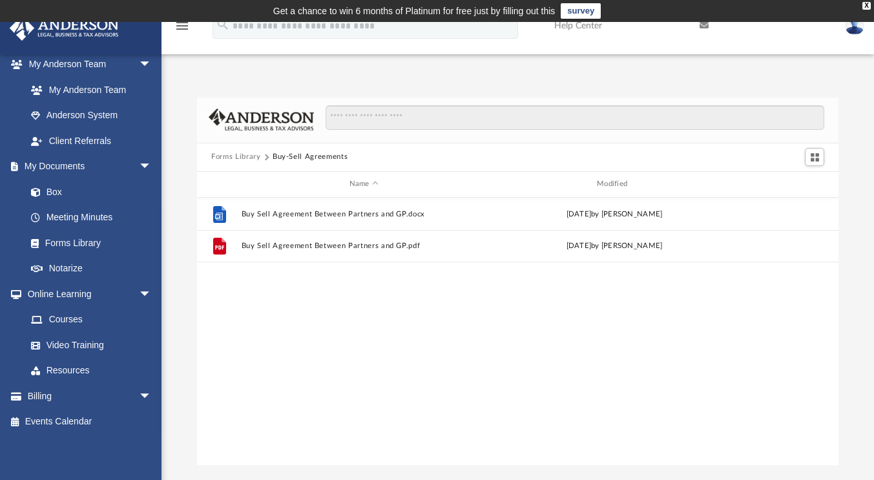
click at [234, 159] on button "Forms Library" at bounding box center [235, 157] width 49 height 12
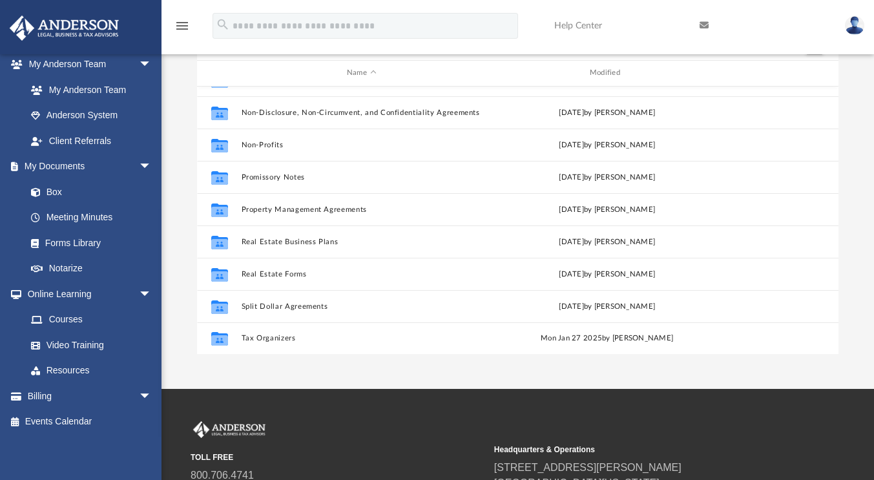
scroll to position [129, 0]
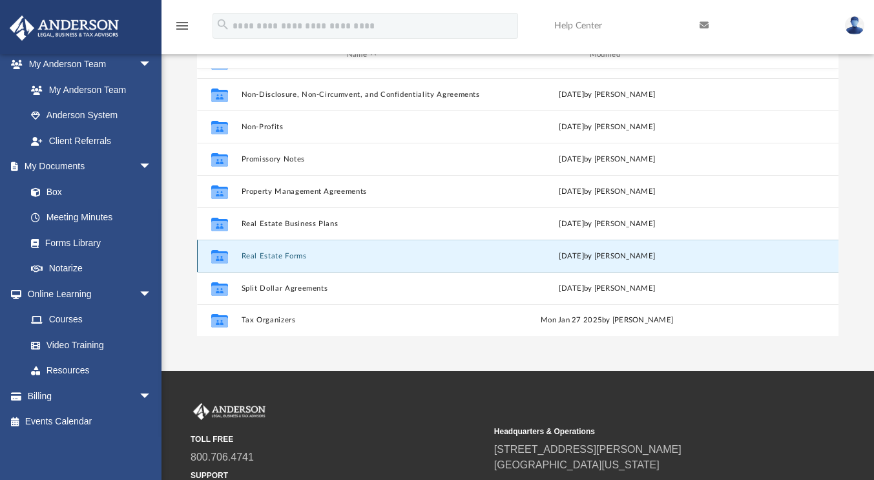
click at [288, 259] on button "Real Estate Forms" at bounding box center [362, 256] width 240 height 8
click at [224, 256] on icon "grid" at bounding box center [219, 258] width 17 height 10
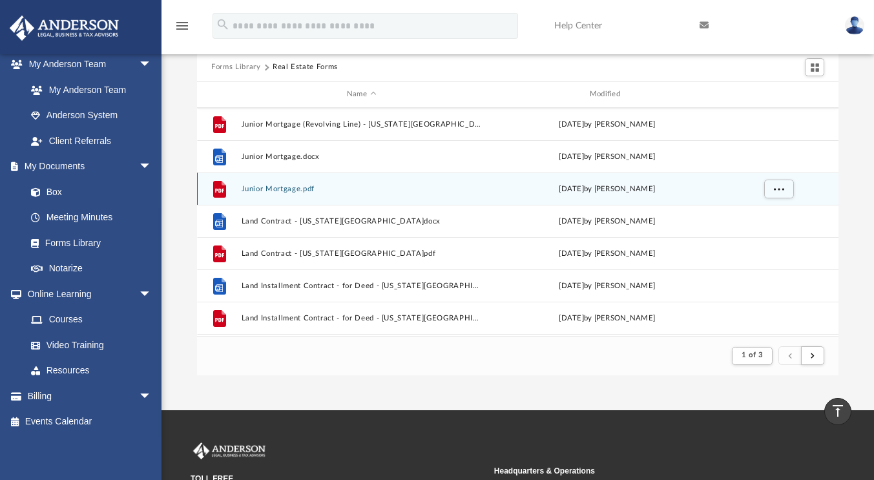
scroll to position [0, 0]
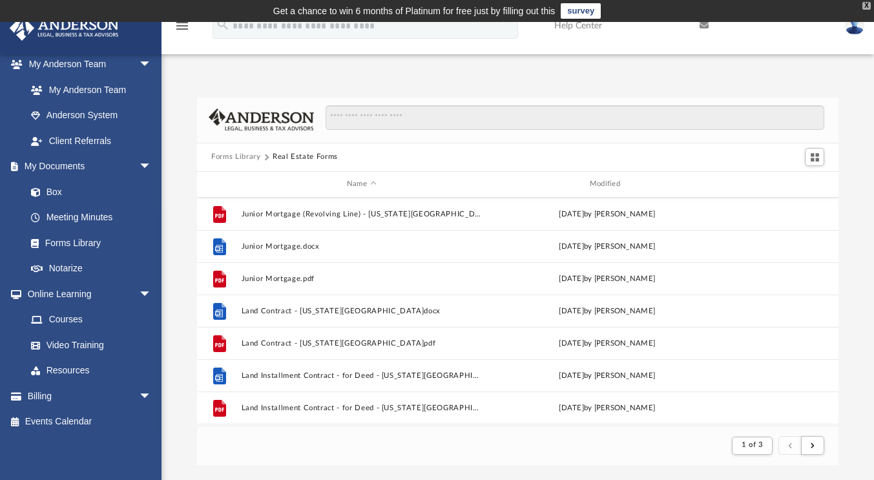
click at [867, 6] on div "X" at bounding box center [866, 6] width 8 height 8
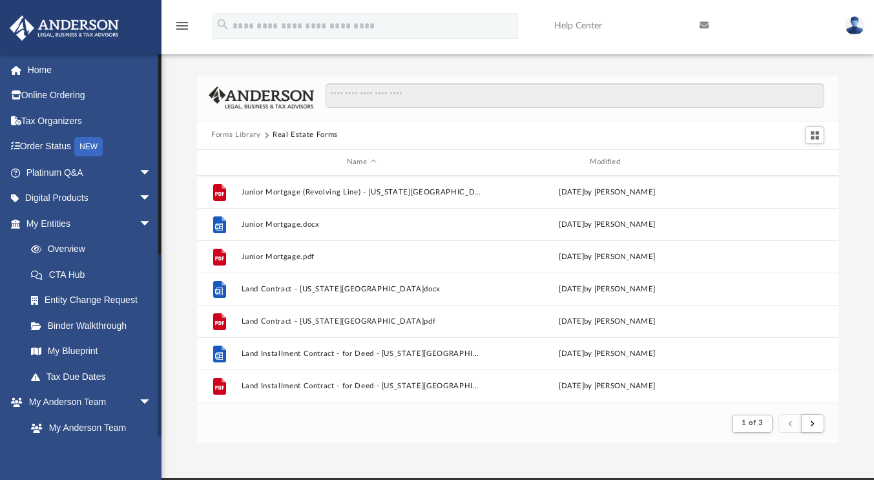
scroll to position [338, 0]
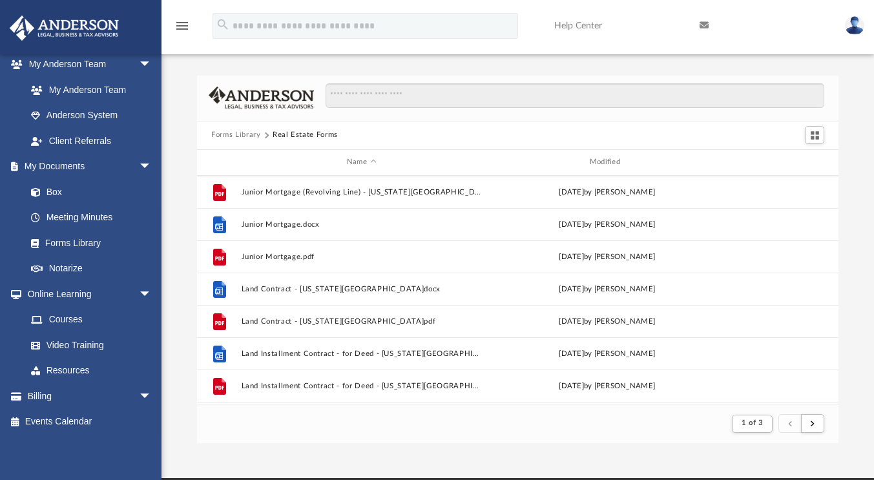
click at [163, 284] on div "Forms Library Real Estate Forms Name Modified File Junior Mortgage (Revolving L…" at bounding box center [517, 260] width 712 height 368
click at [165, 0] on html "X Get a chance to win 6 months of Platinum for free just by filling out this su…" at bounding box center [437, 354] width 874 height 709
click at [295, 70] on div "Forms Library Real Estate Forms Name Modified File Junior Mortgage (Revolving L…" at bounding box center [517, 245] width 712 height 395
click at [388, 455] on div "App [PERSON_NAME][EMAIL_ADDRESS][DOMAIN_NAME] Sign Out [PERSON_NAME][EMAIL_ADDR…" at bounding box center [437, 239] width 874 height 478
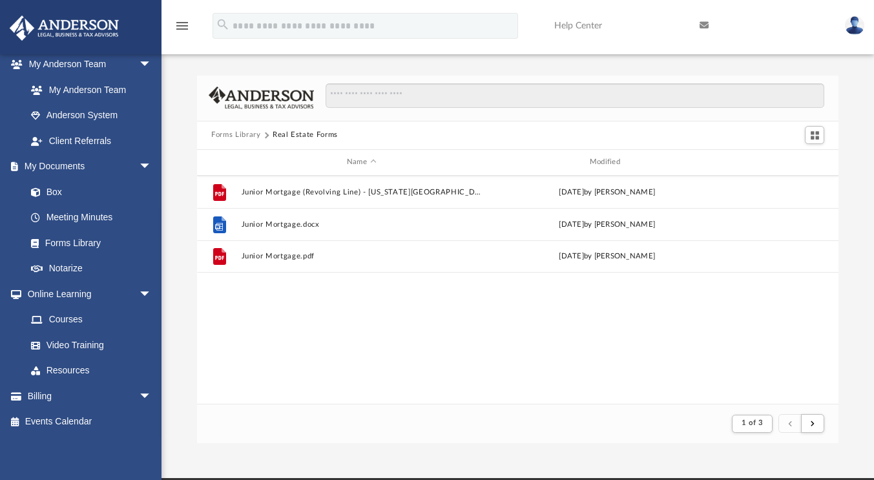
scroll to position [0, 0]
